Goal: Task Accomplishment & Management: Use online tool/utility

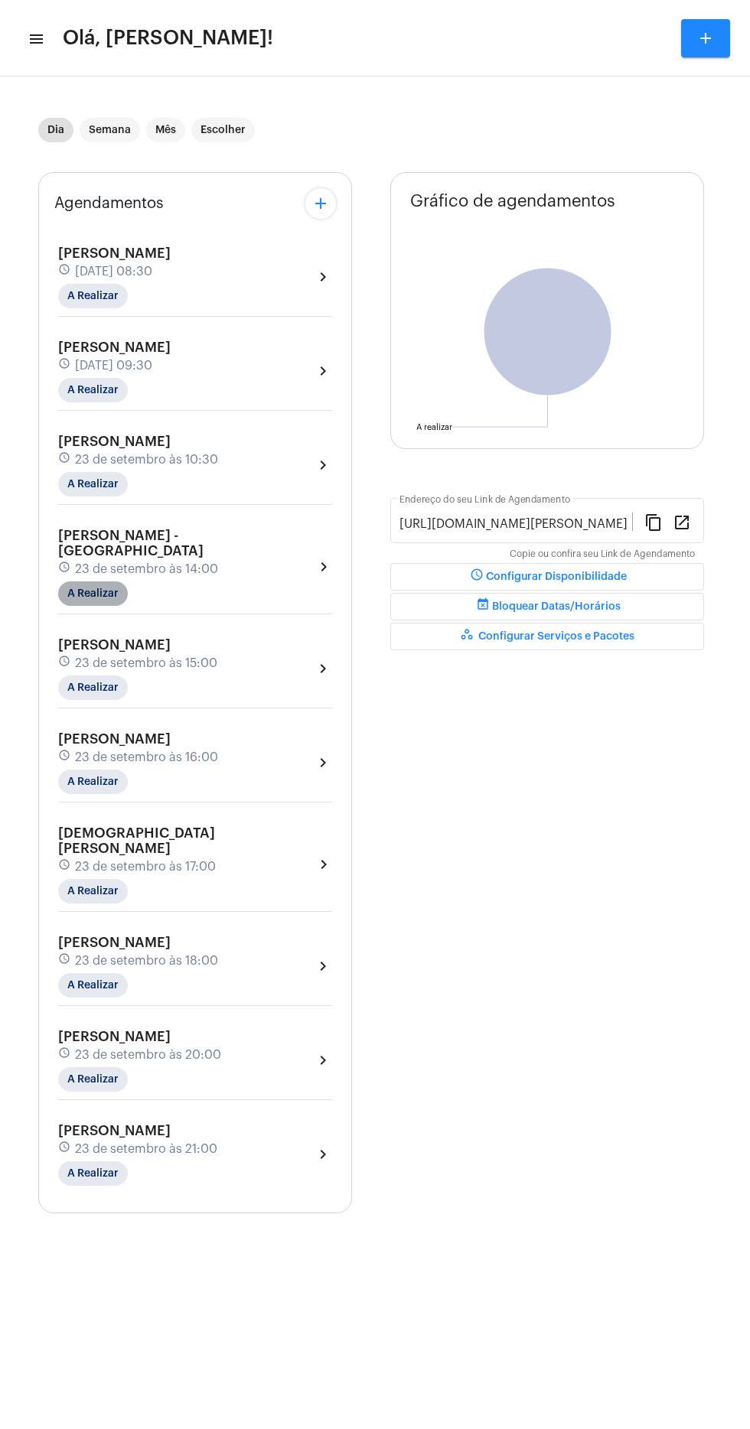
click at [103, 585] on mat-chip "A Realizar" at bounding box center [93, 594] width 70 height 24
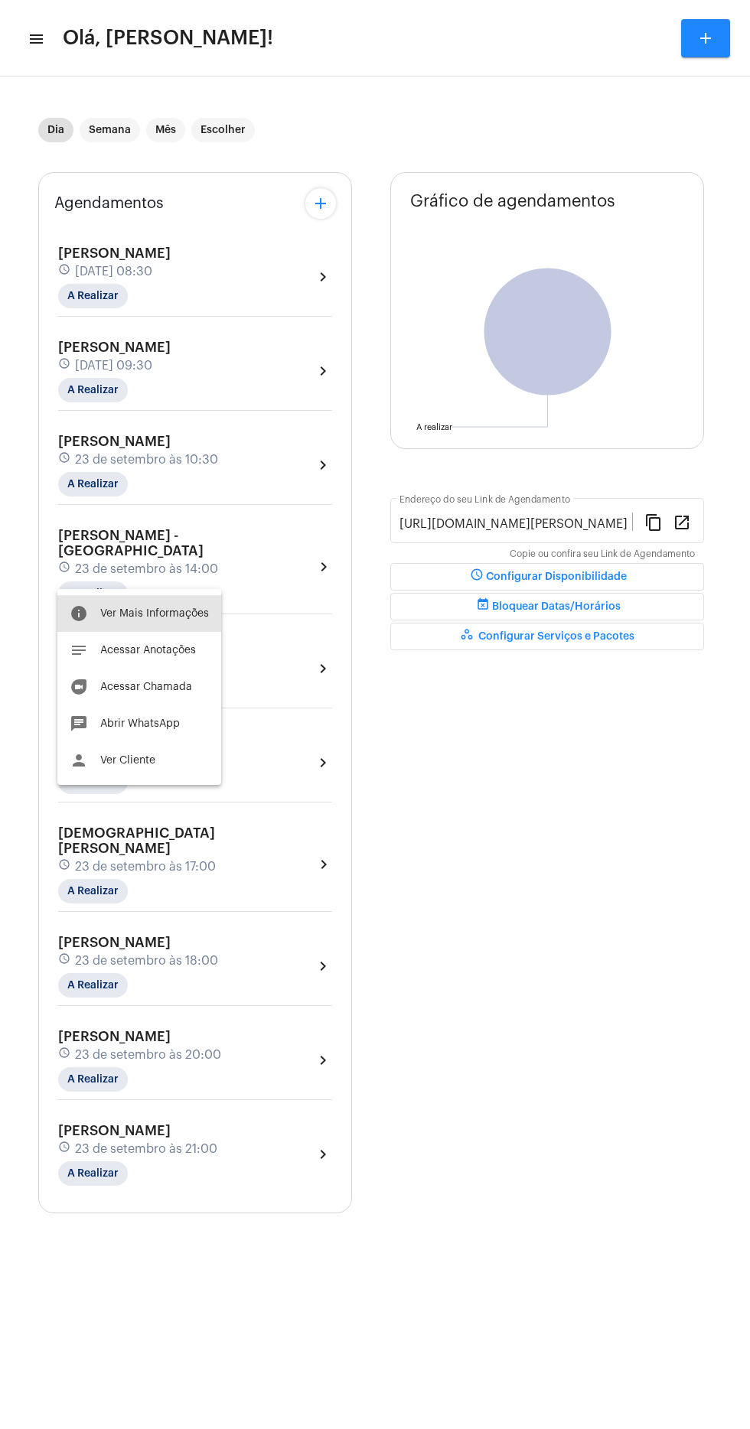
click at [171, 615] on span "Ver Mais Informações" at bounding box center [154, 613] width 109 height 11
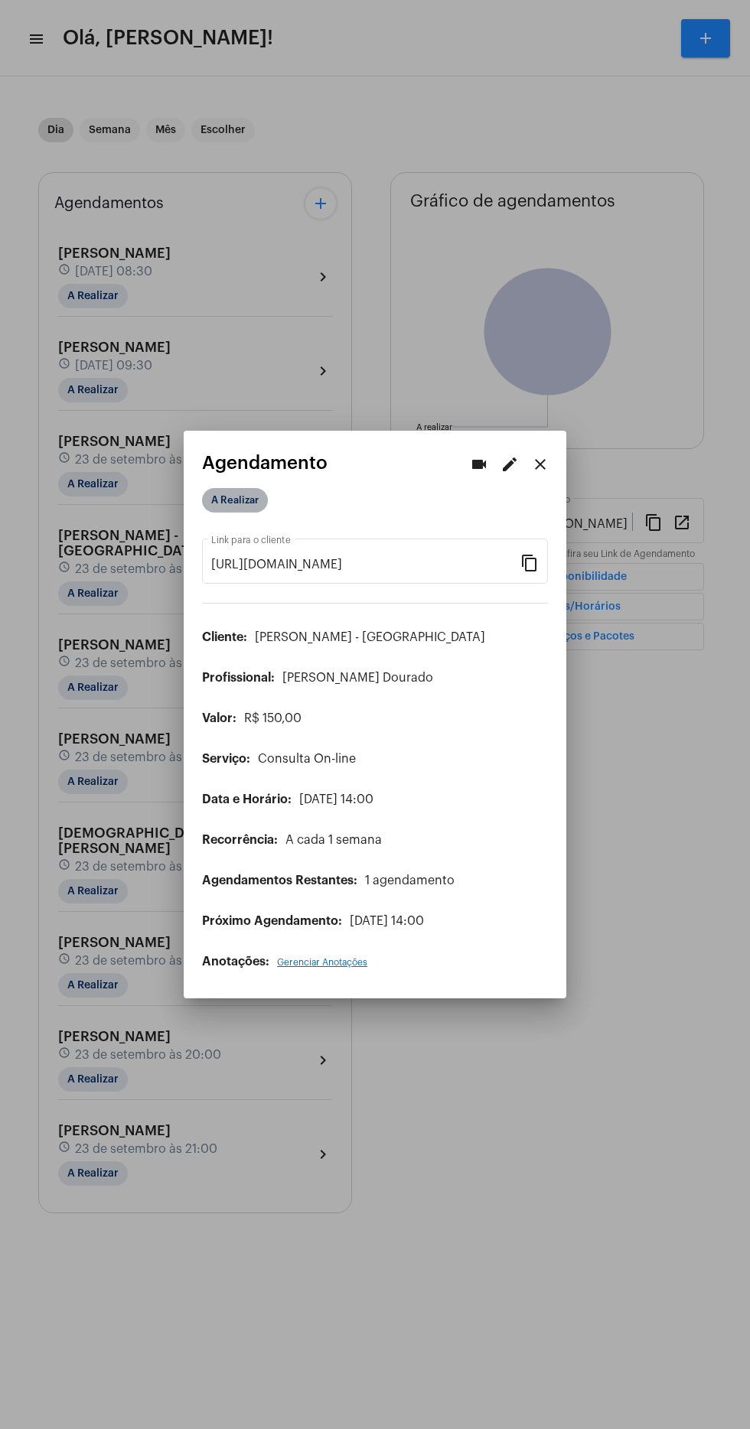
click at [250, 488] on mat-chip "A Realizar" at bounding box center [235, 500] width 66 height 24
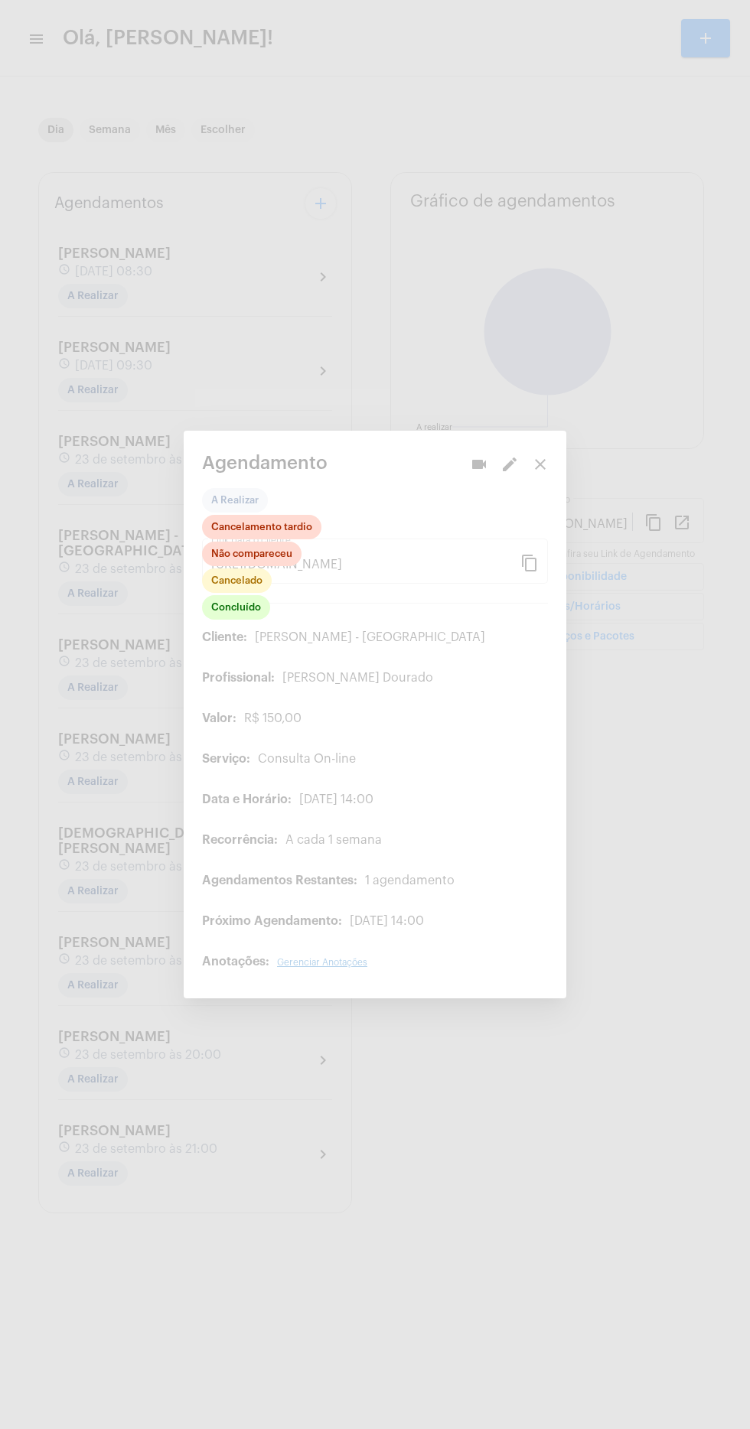
click at [331, 857] on div at bounding box center [375, 714] width 750 height 1429
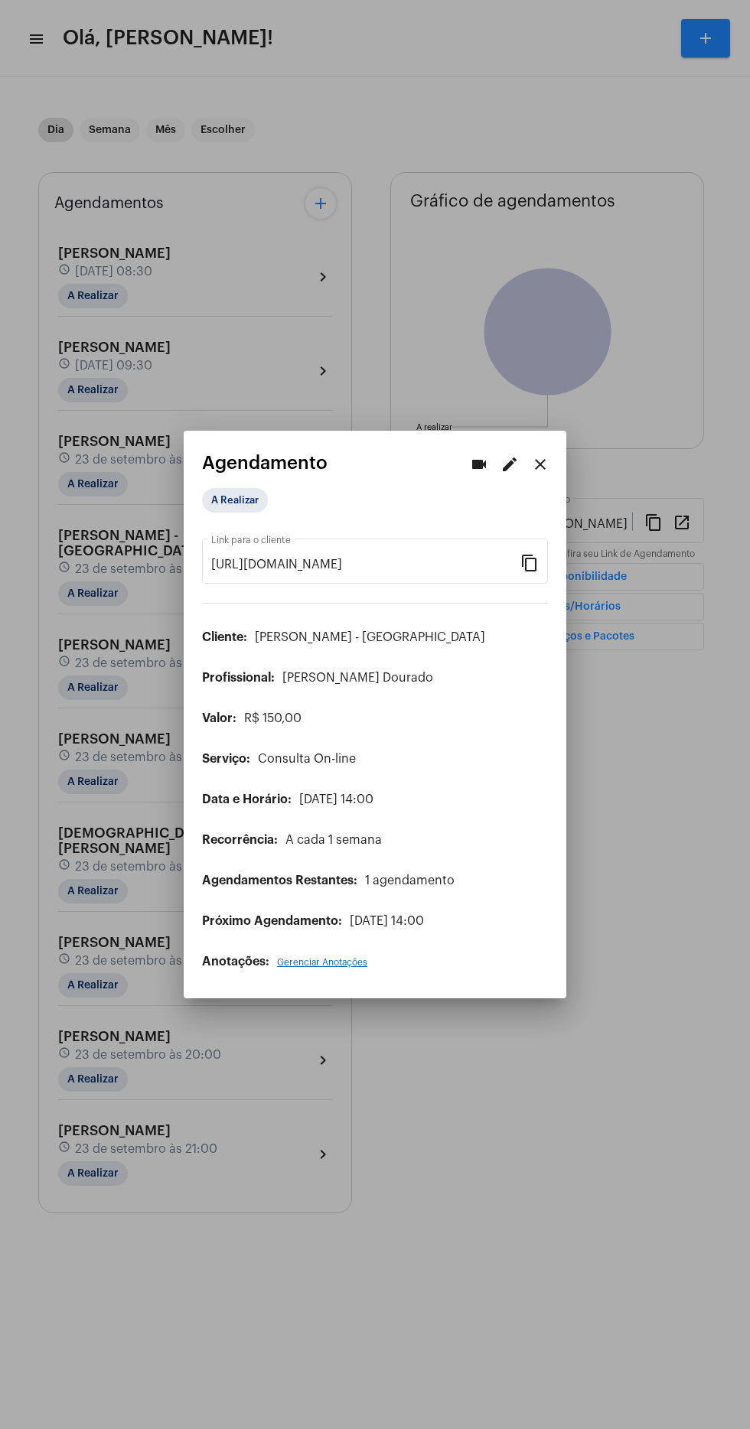
click at [129, 865] on div at bounding box center [375, 714] width 750 height 1429
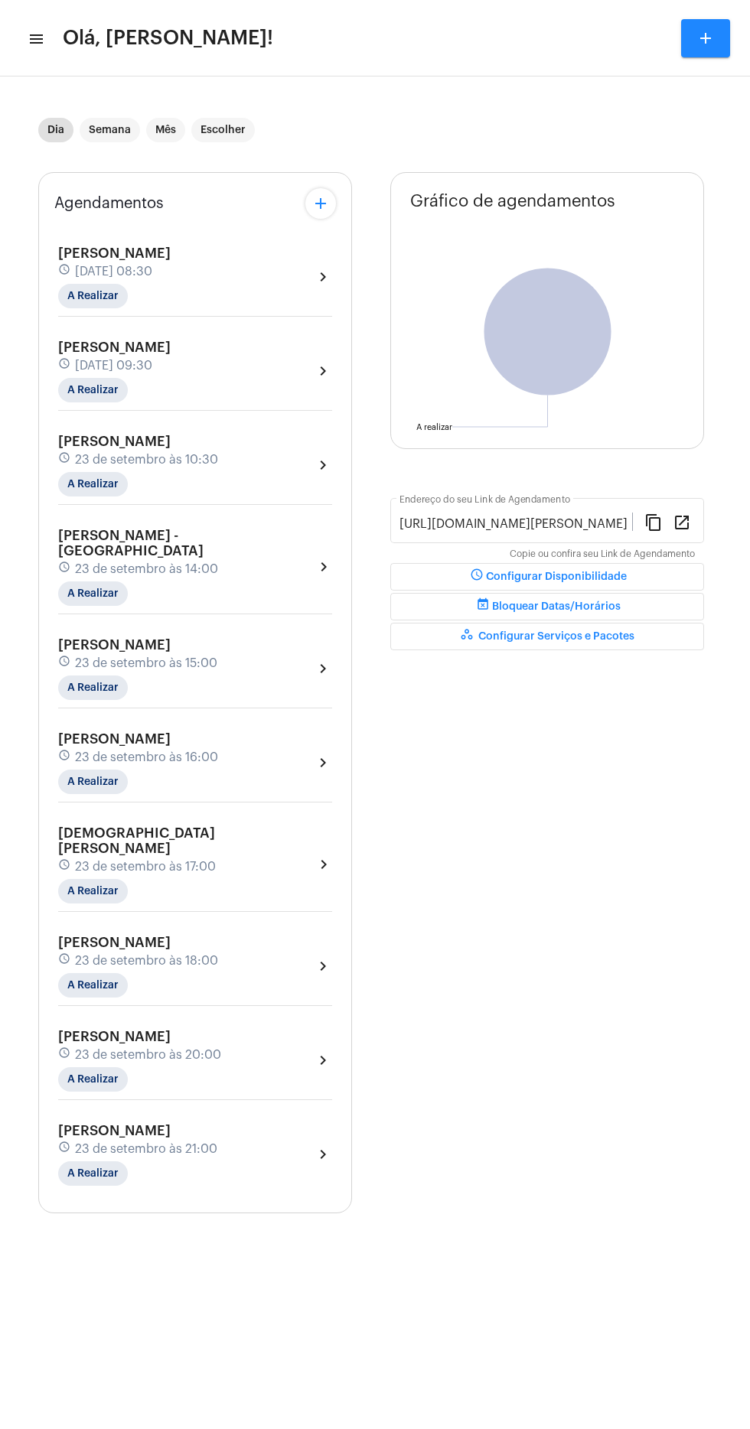
click at [198, 533] on div "[PERSON_NAME] - [GEOGRAPHIC_DATA] schedule [DATE] 14:00 A Realizar" at bounding box center [186, 567] width 256 height 78
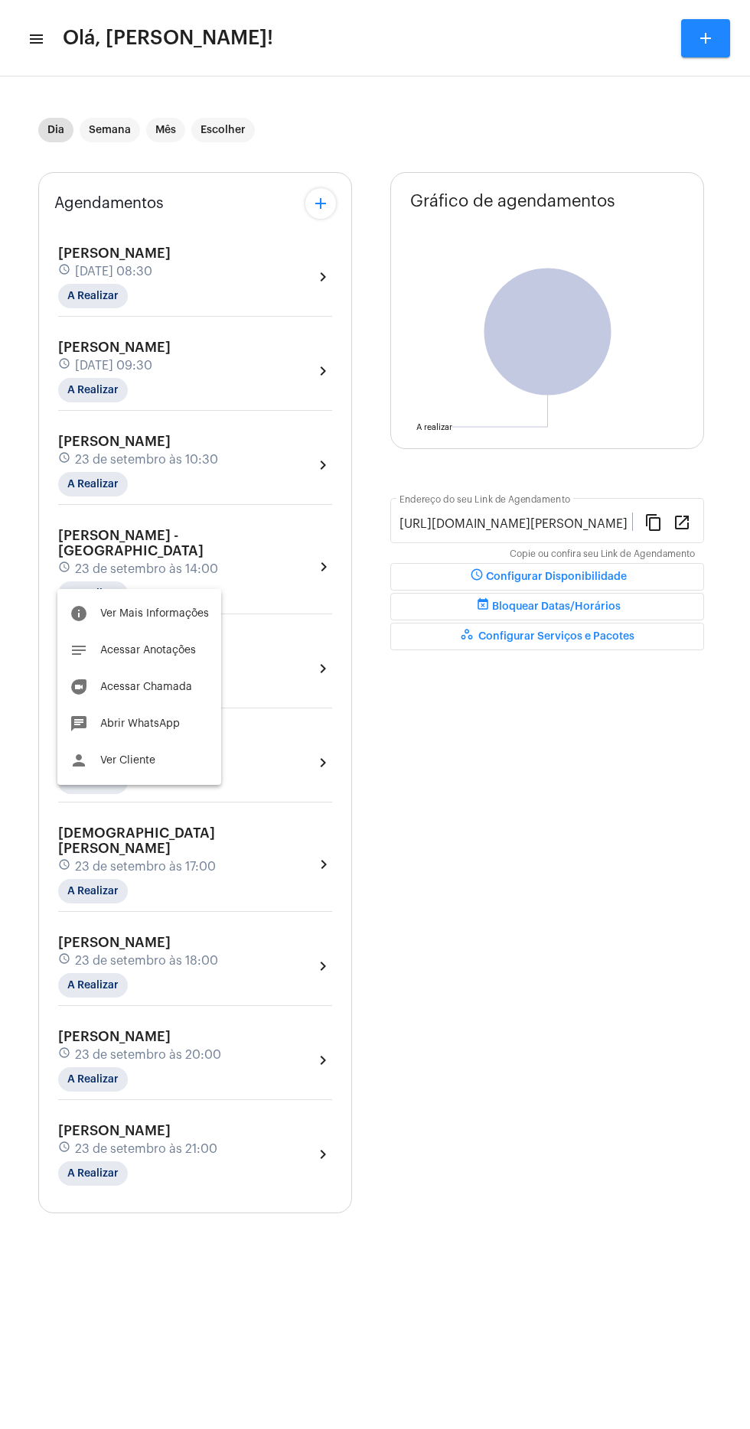
click at [181, 613] on span "Ver Mais Informações" at bounding box center [154, 613] width 109 height 11
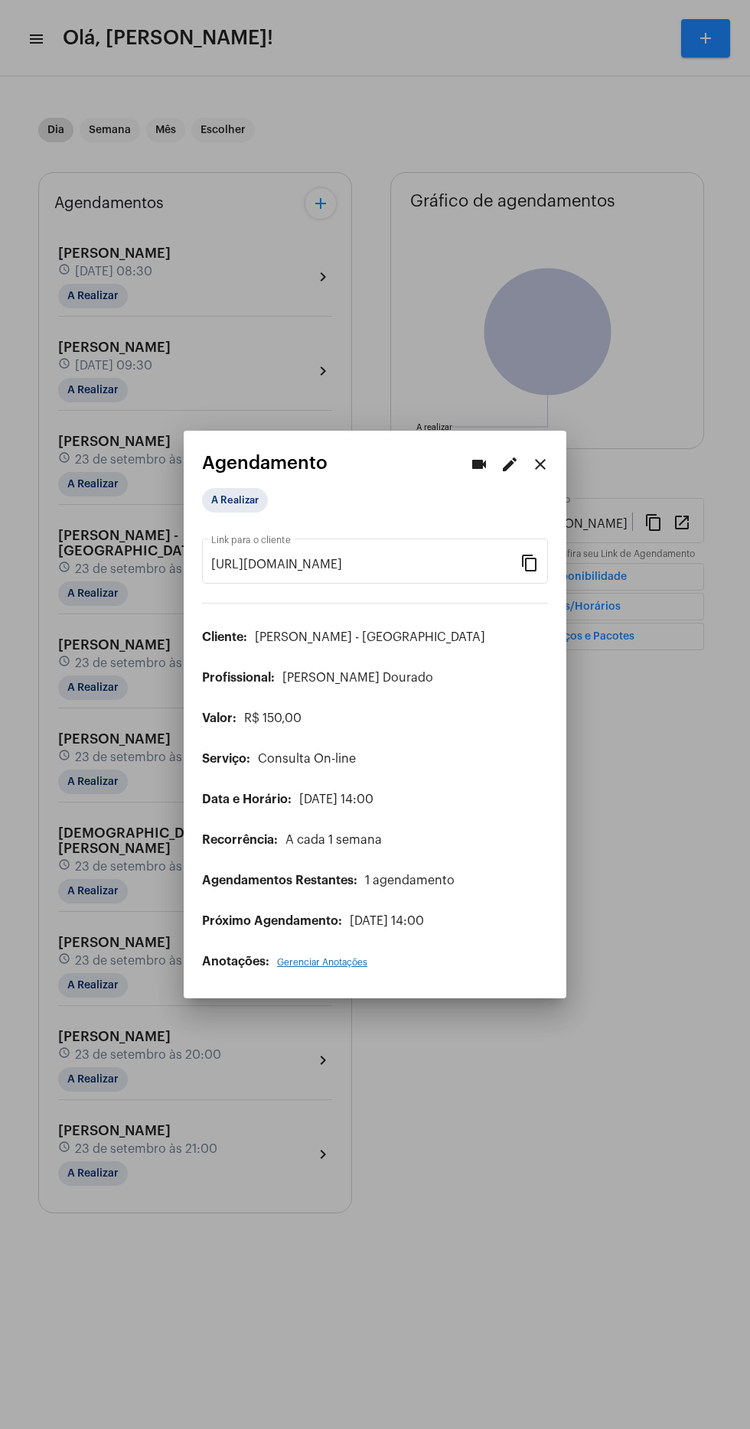
click at [188, 1102] on div at bounding box center [375, 714] width 750 height 1429
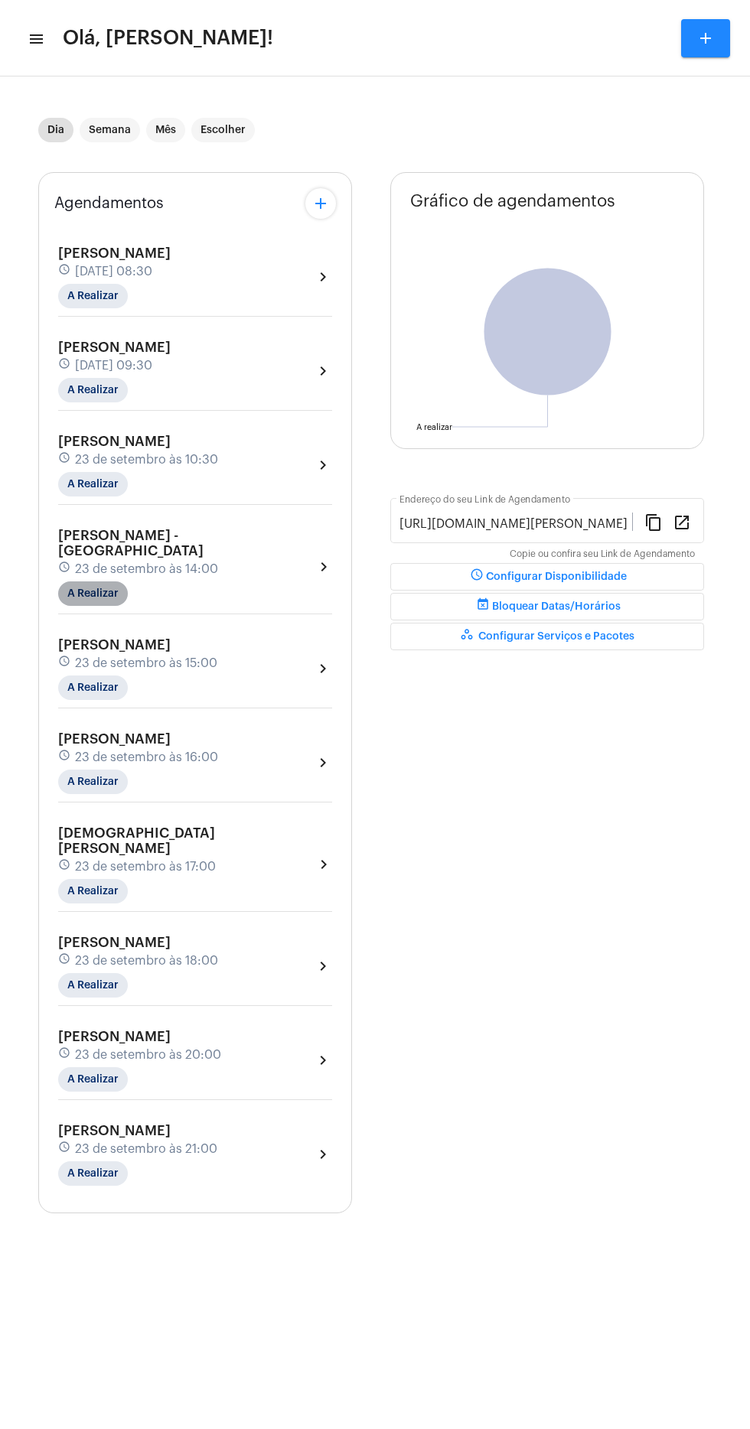
click at [120, 582] on mat-chip "A Realizar" at bounding box center [93, 594] width 70 height 24
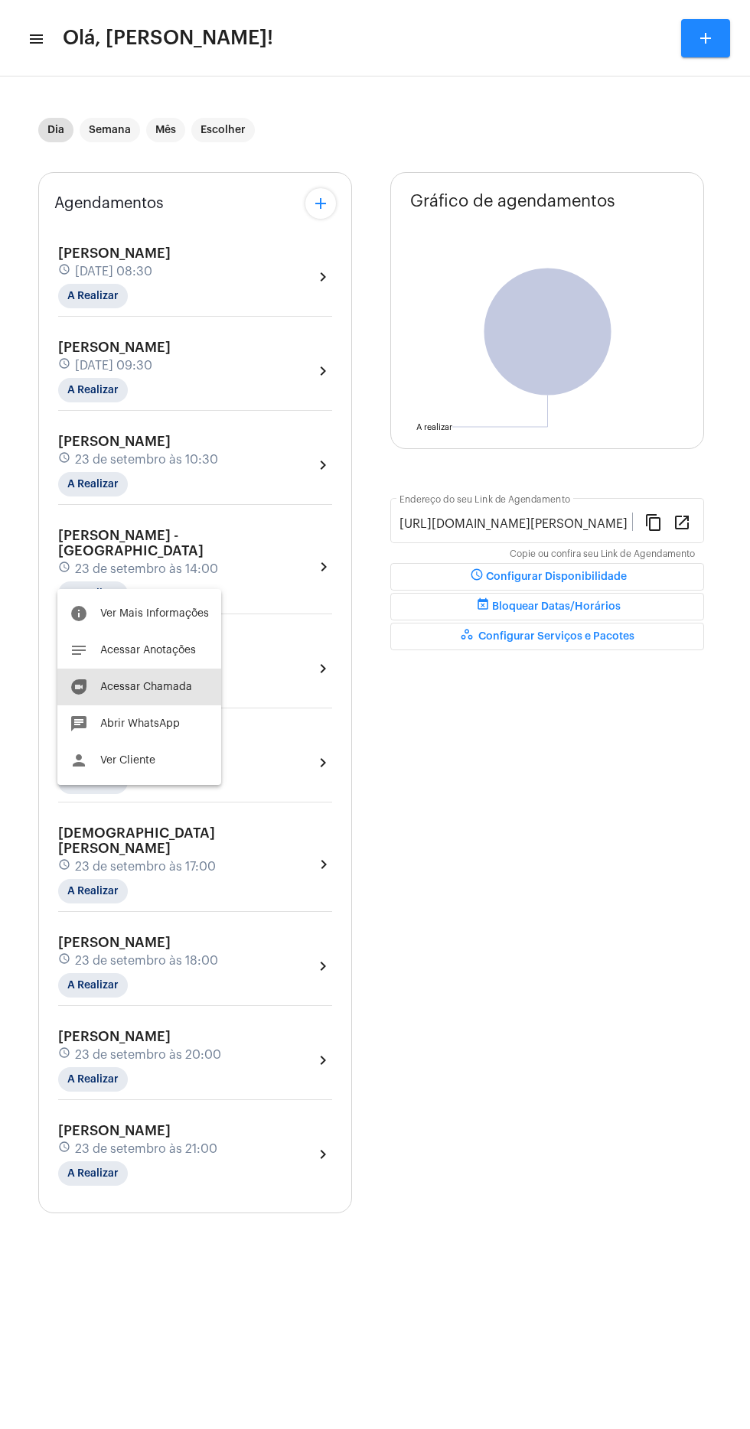
click at [170, 686] on span "Acessar Chamada" at bounding box center [146, 687] width 92 height 11
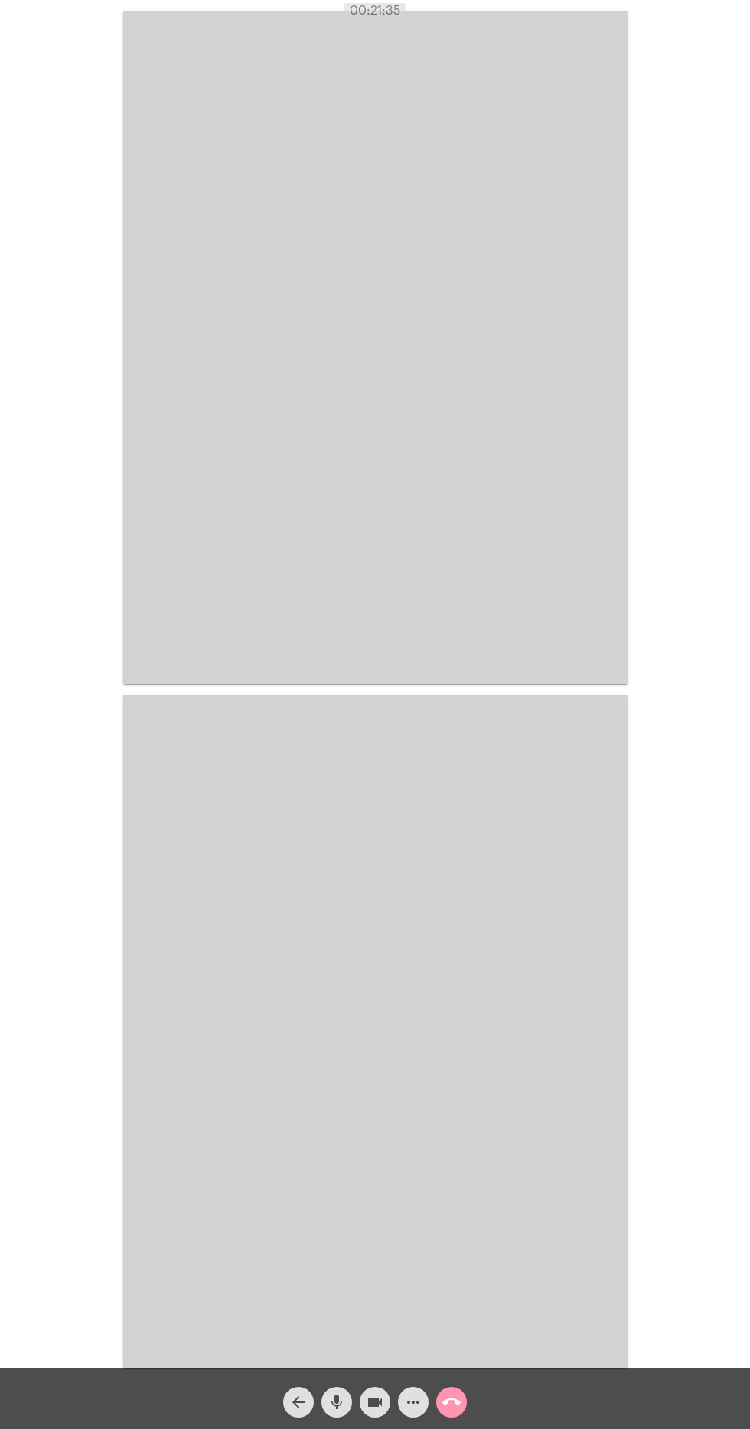
click at [526, 595] on video at bounding box center [375, 347] width 504 height 673
